Goal: Use online tool/utility: Use online tool/utility

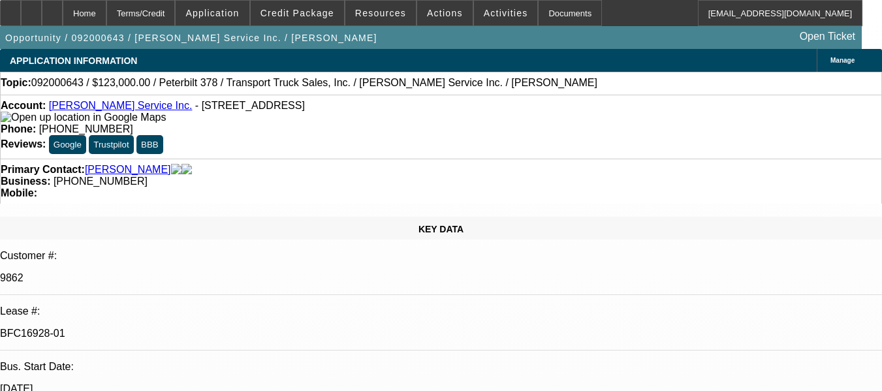
select select "0"
select select "2"
select select "0"
select select "2"
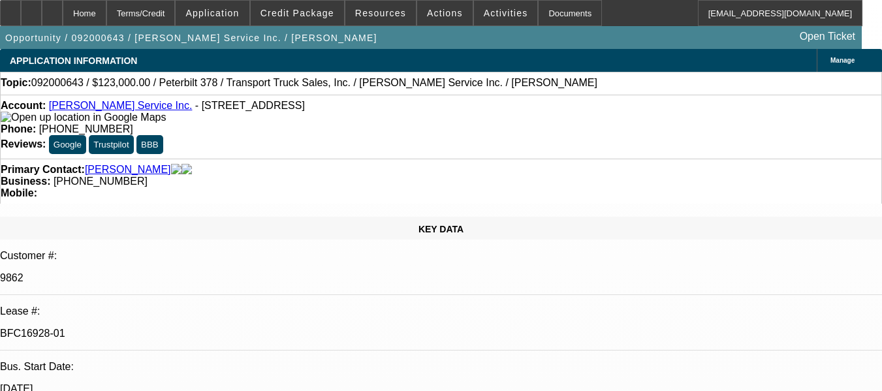
select select "0.1"
select select "1"
select select "6"
select select "1"
select select "4"
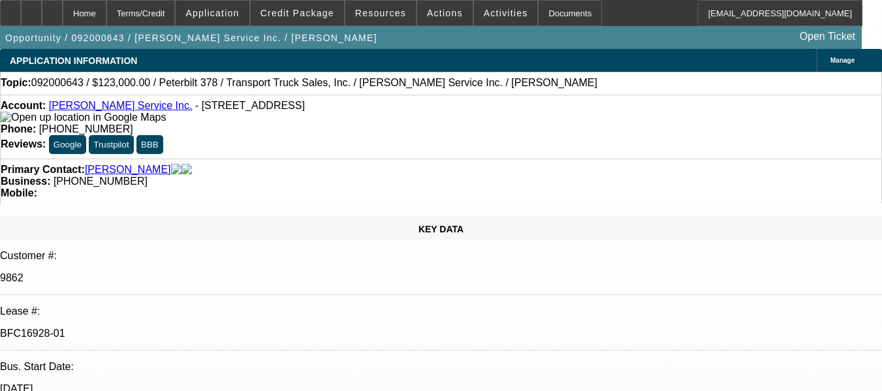
select select "2"
